Goal: Task Accomplishment & Management: Use online tool/utility

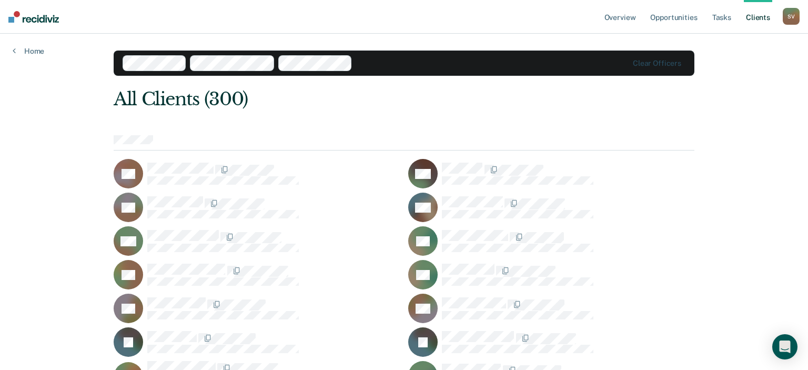
click at [791, 13] on div "S V" at bounding box center [790, 16] width 17 height 17
click at [718, 41] on link "Profile" at bounding box center [748, 42] width 85 height 9
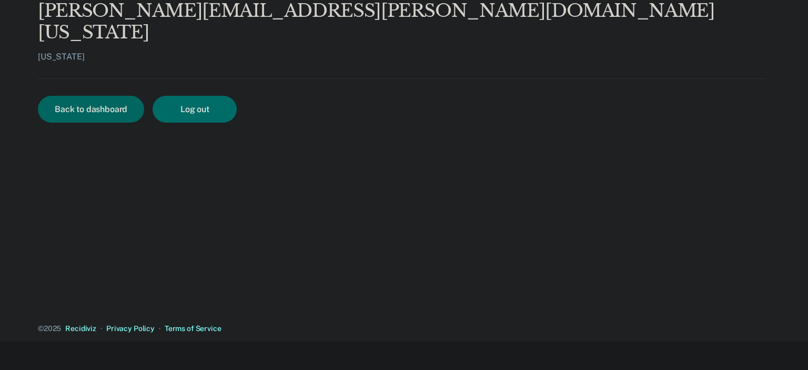
click at [110, 96] on button "Back to dashboard" at bounding box center [91, 109] width 106 height 27
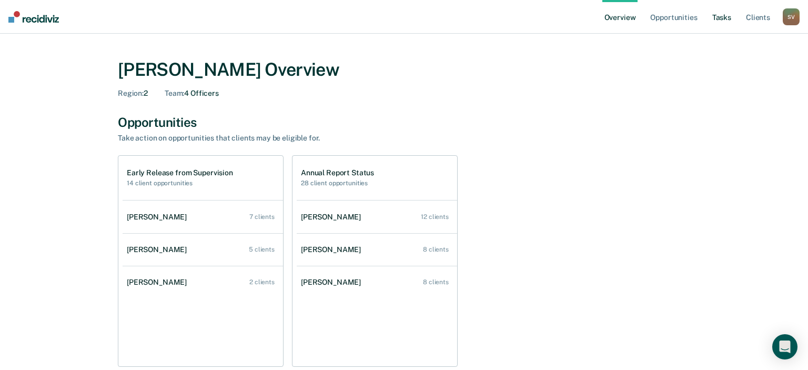
click at [728, 20] on link "Tasks" at bounding box center [721, 17] width 23 height 34
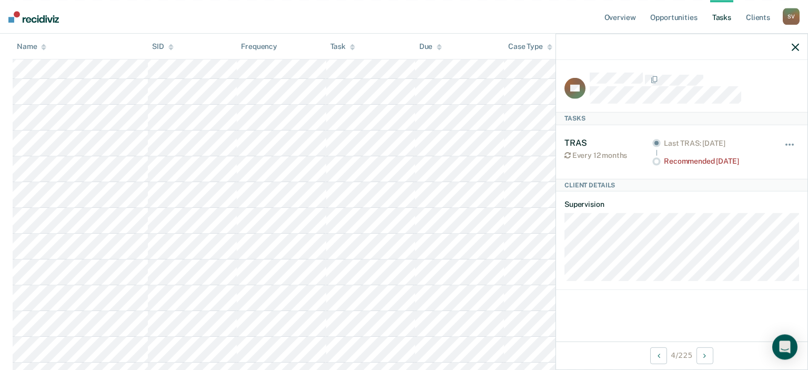
scroll to position [330, 0]
click at [792, 47] on icon "button" at bounding box center [794, 46] width 7 height 7
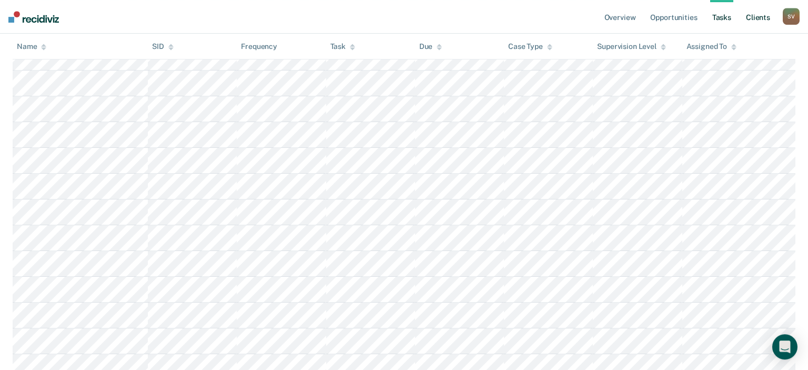
click at [764, 19] on link "Client s" at bounding box center [758, 17] width 28 height 34
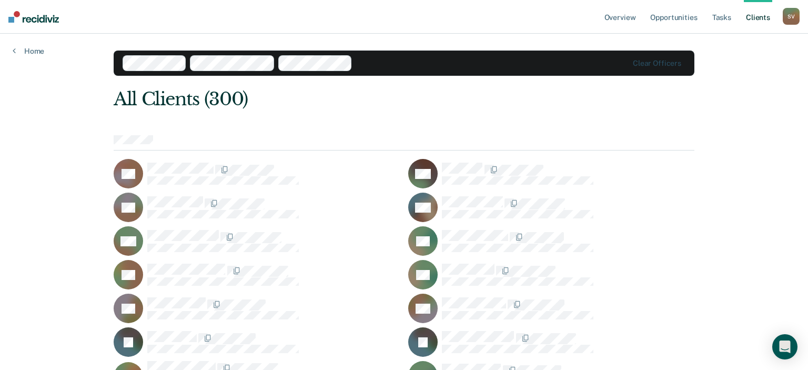
click at [291, 102] on div "All Clients (300)" at bounding box center [346, 99] width 464 height 22
